Goal: Task Accomplishment & Management: Manage account settings

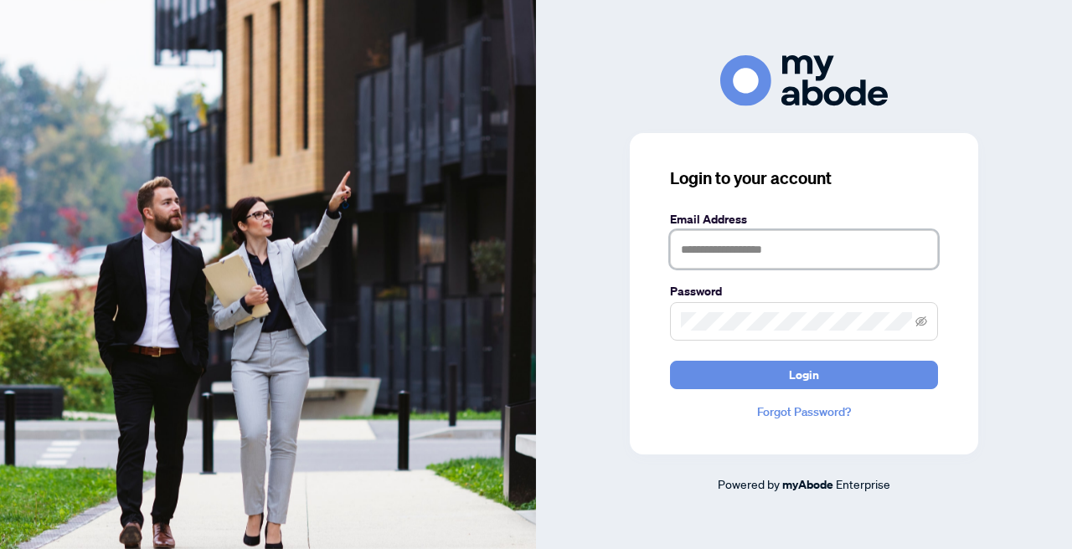
type input "**********"
click at [804, 374] on button "Login" at bounding box center [804, 375] width 268 height 28
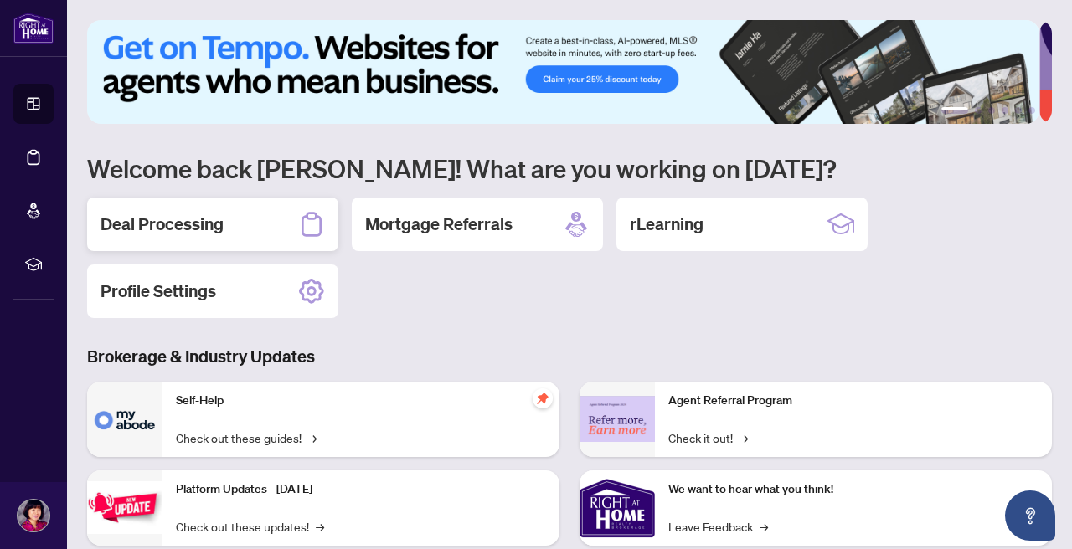
click at [216, 228] on h2 "Deal Processing" at bounding box center [161, 224] width 123 height 23
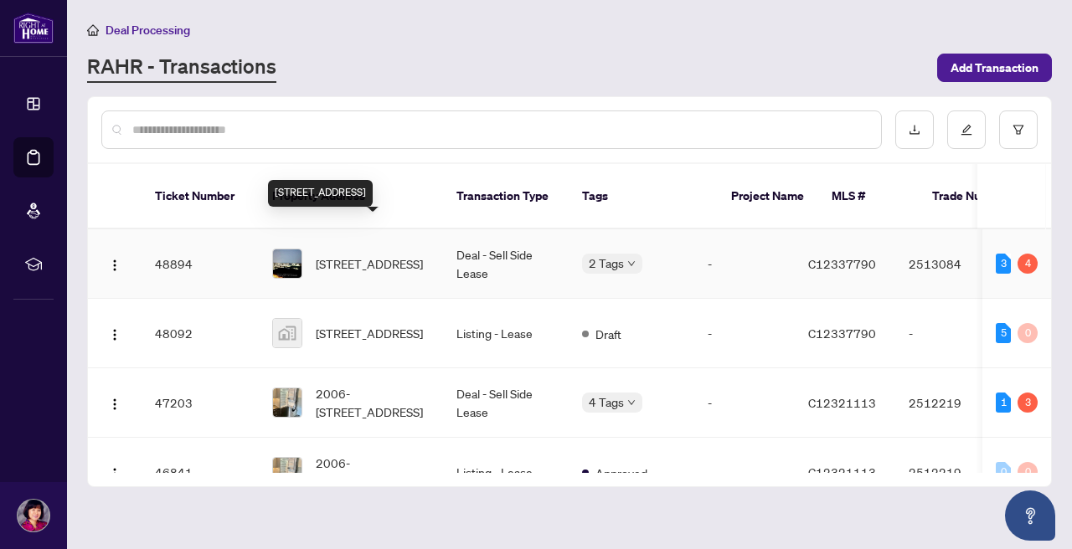
click at [358, 255] on span "[STREET_ADDRESS]" at bounding box center [369, 264] width 107 height 18
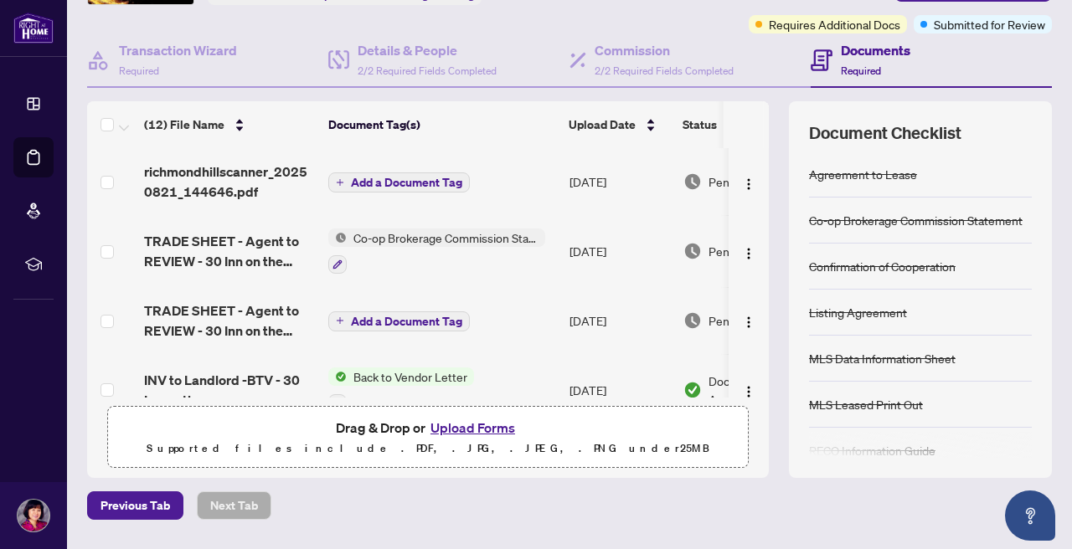
scroll to position [96, 0]
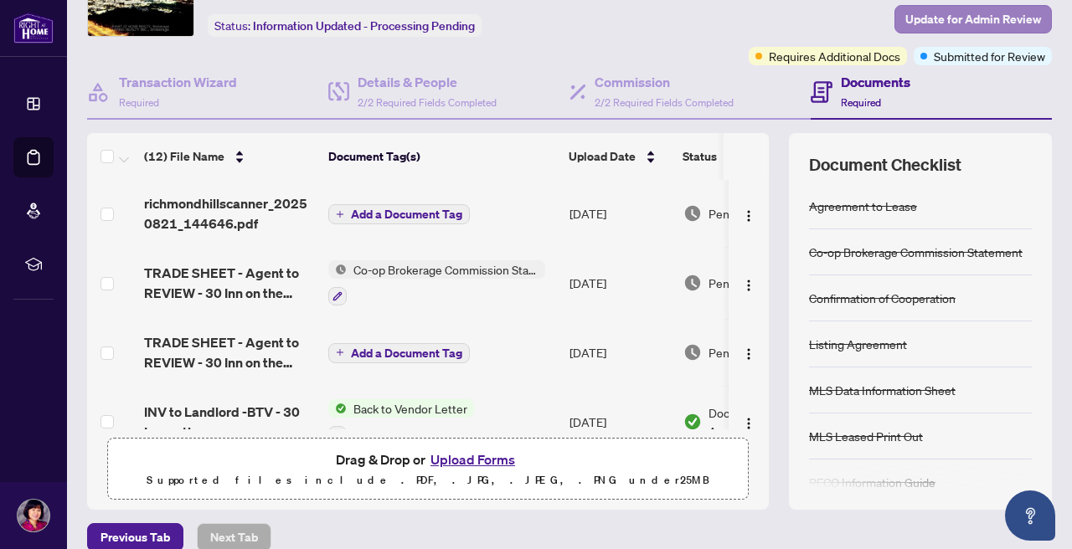
click at [944, 21] on span "Update for Admin Review" at bounding box center [973, 19] width 136 height 27
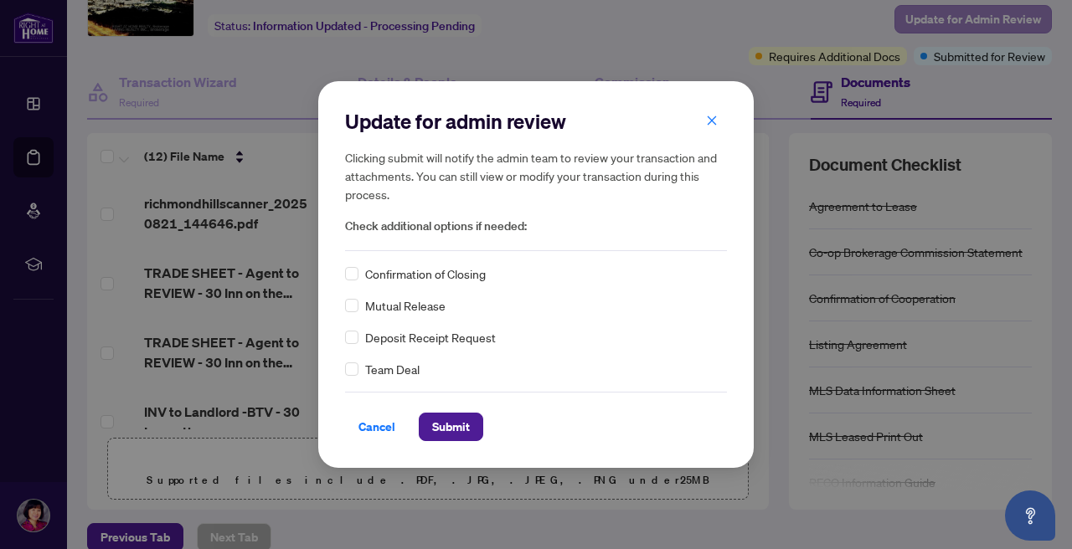
click at [944, 21] on div "Update for admin review Clicking submit will notify the admin team to review yo…" at bounding box center [536, 274] width 1072 height 549
click at [931, 58] on div "Update for admin review Clicking submit will notify the admin team to review yo…" at bounding box center [536, 274] width 1072 height 549
click at [713, 121] on icon "close" at bounding box center [712, 120] width 9 height 9
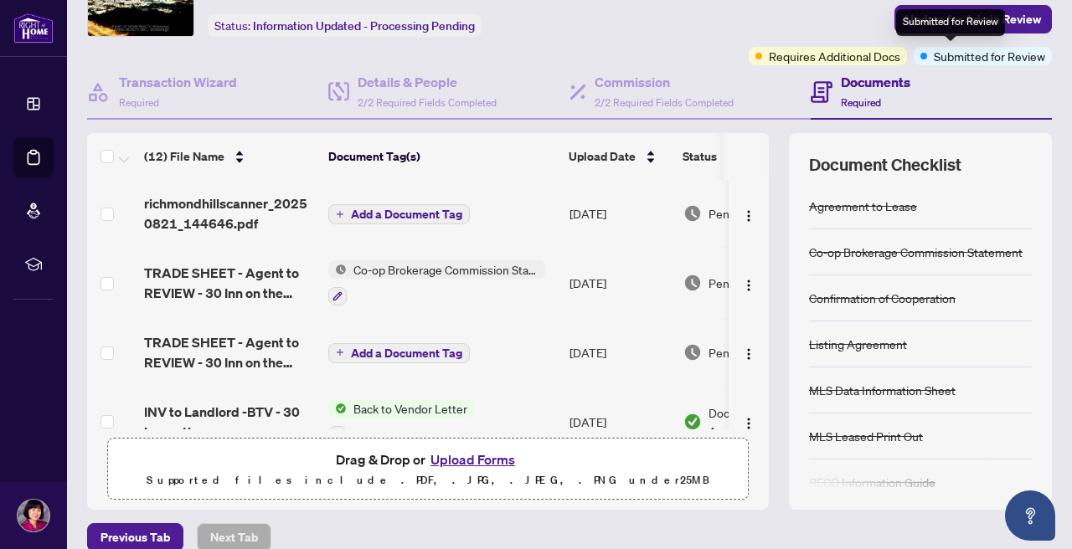
click at [934, 57] on span "Submitted for Review" at bounding box center [989, 56] width 111 height 18
click at [934, 59] on span "Submitted for Review" at bounding box center [989, 56] width 111 height 18
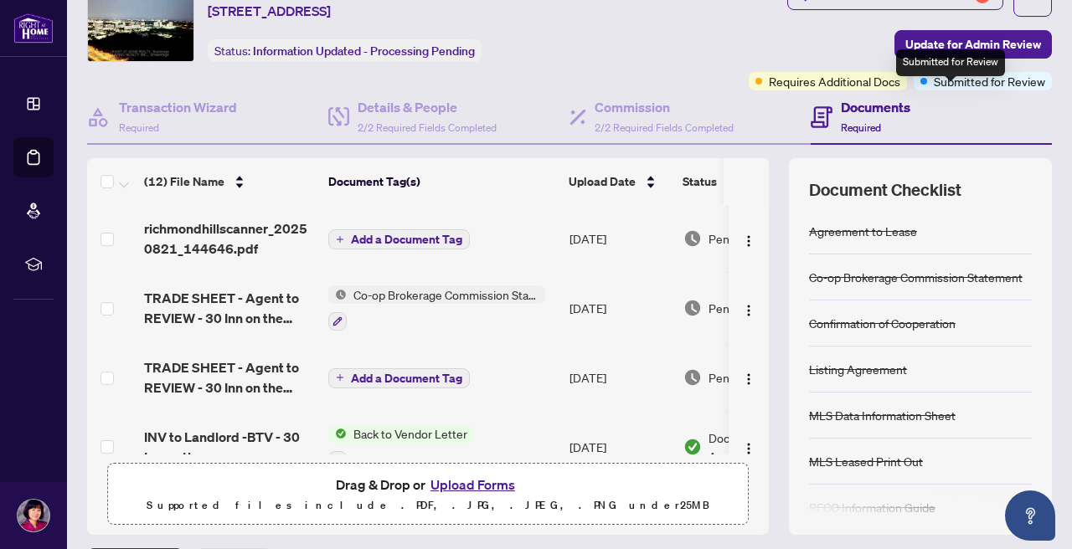
scroll to position [54, 0]
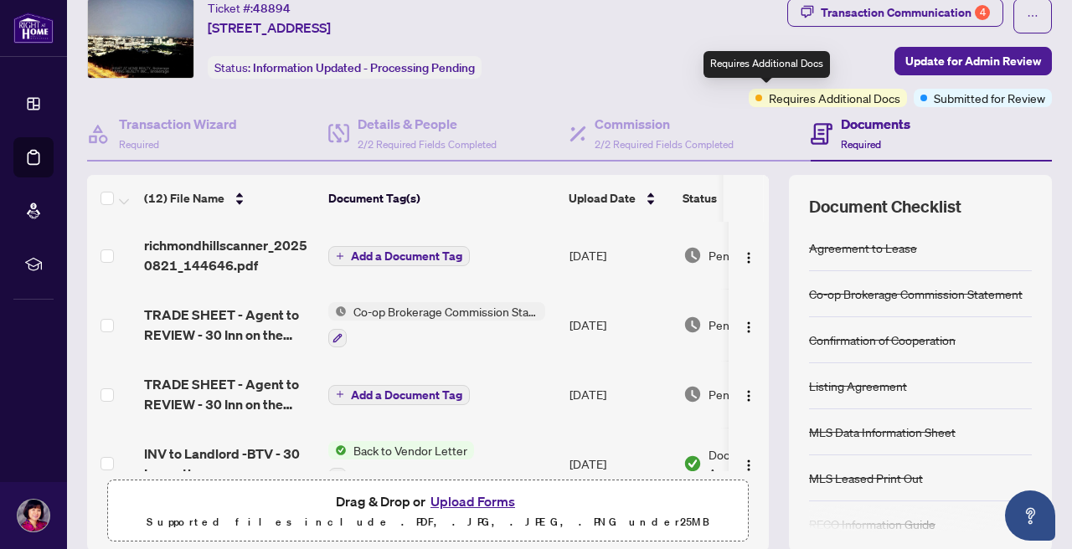
click at [782, 102] on span "Requires Additional Docs" at bounding box center [834, 98] width 131 height 18
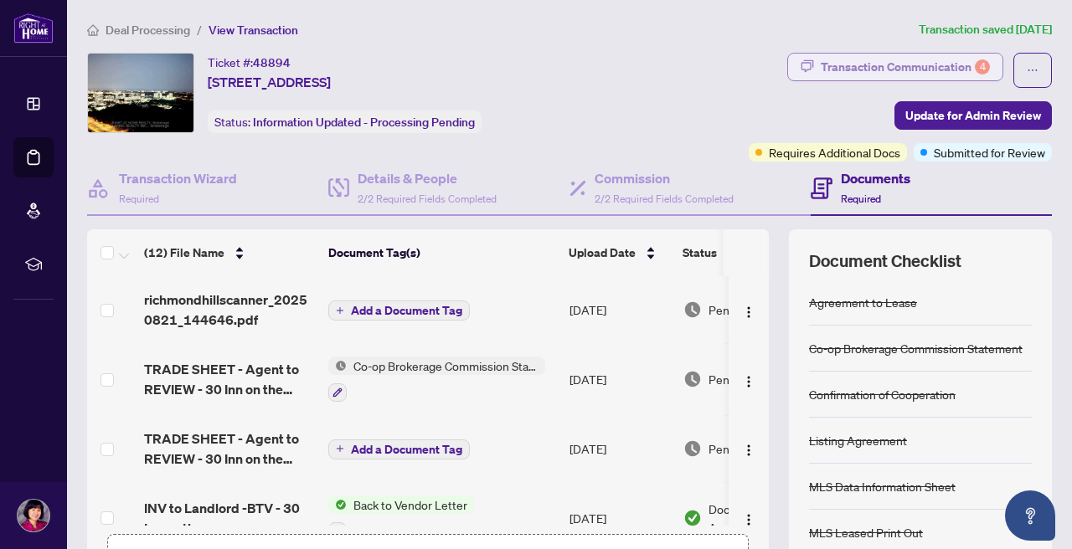
scroll to position [0, 0]
click at [878, 67] on div "Transaction Communication 4" at bounding box center [905, 67] width 169 height 27
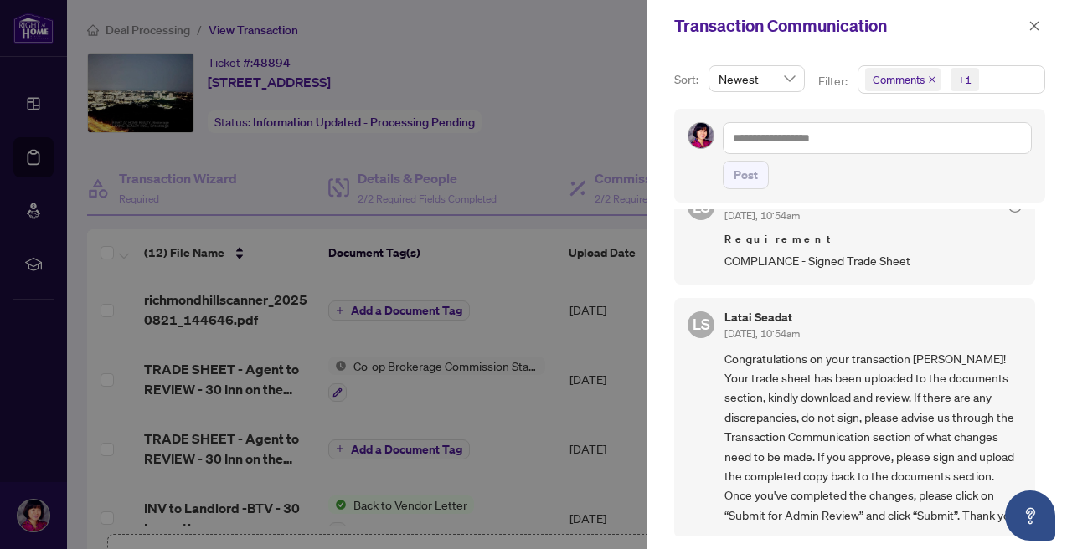
scroll to position [598, 0]
